Goal: Information Seeking & Learning: Learn about a topic

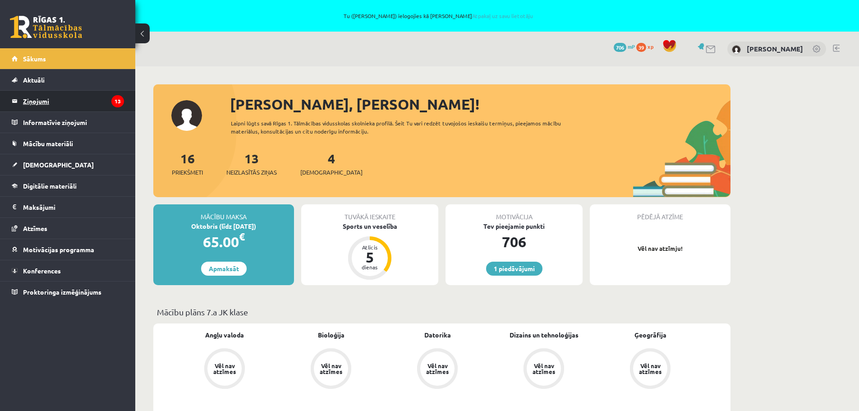
click at [34, 103] on legend "Ziņojumi 13" at bounding box center [73, 101] width 101 height 21
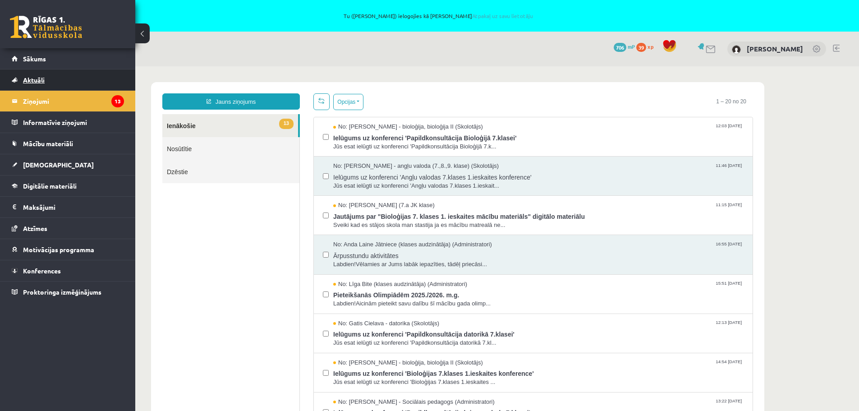
click at [31, 79] on span "Aktuāli" at bounding box center [34, 80] width 22 height 8
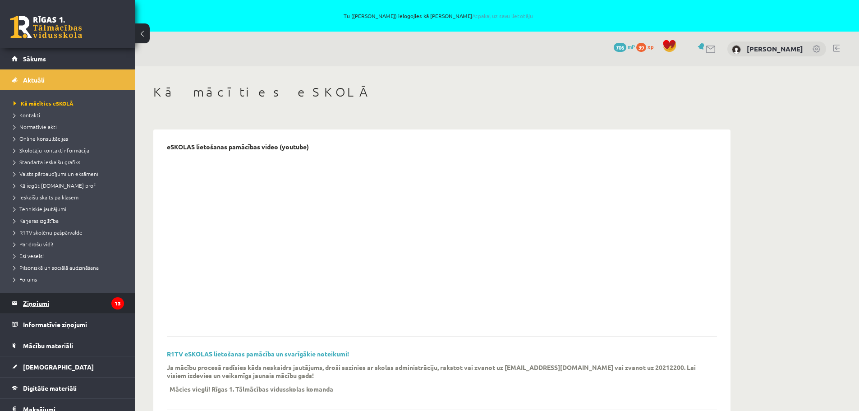
click at [28, 300] on legend "Ziņojumi 13" at bounding box center [73, 303] width 101 height 21
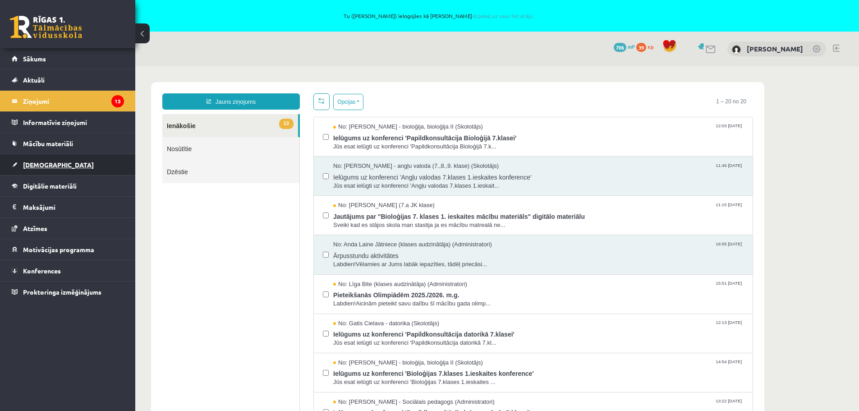
click at [35, 162] on span "[DEMOGRAPHIC_DATA]" at bounding box center [58, 165] width 71 height 8
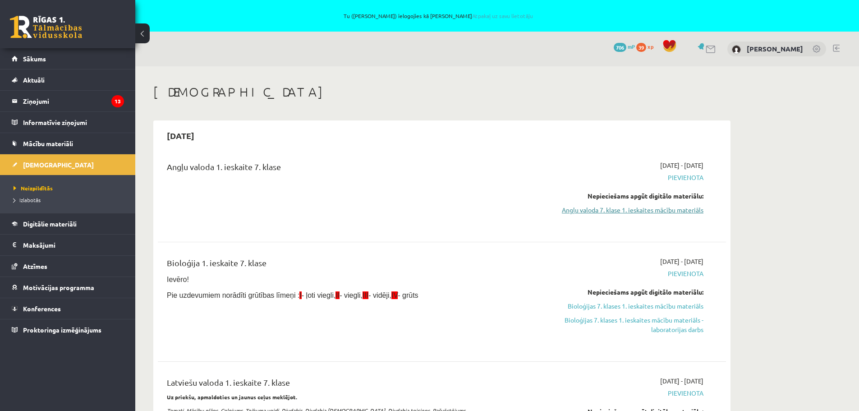
click at [637, 210] on link "Angļu valoda 7. klase 1. ieskaites mācību materiāls" at bounding box center [618, 209] width 170 height 9
